Goal: Information Seeking & Learning: Find specific fact

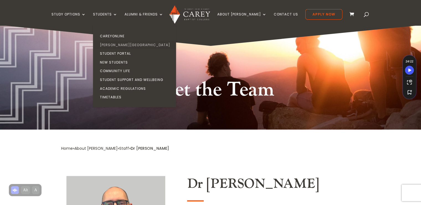
click at [124, 43] on link "[PERSON_NAME][GEOGRAPHIC_DATA]" at bounding box center [135, 45] width 83 height 9
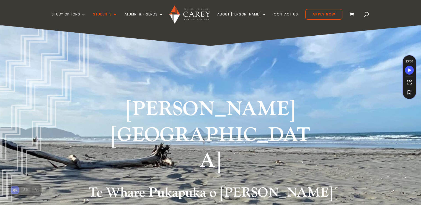
scroll to position [148, 0]
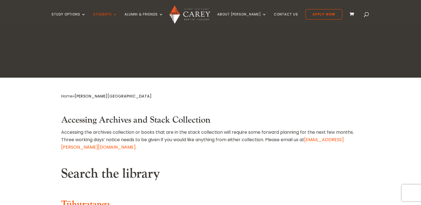
type input "*******"
